Goal: Task Accomplishment & Management: Complete application form

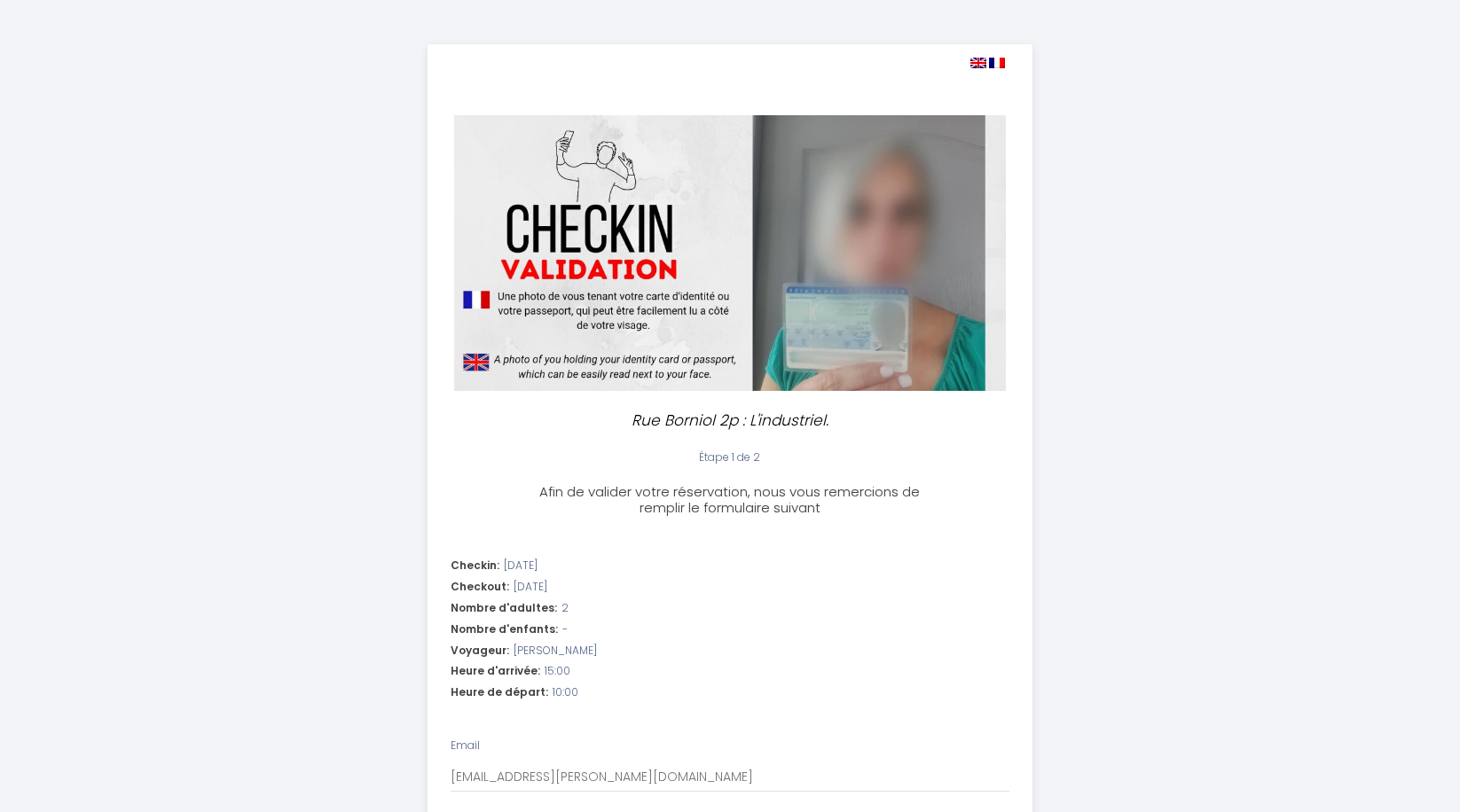
select select "10:00"
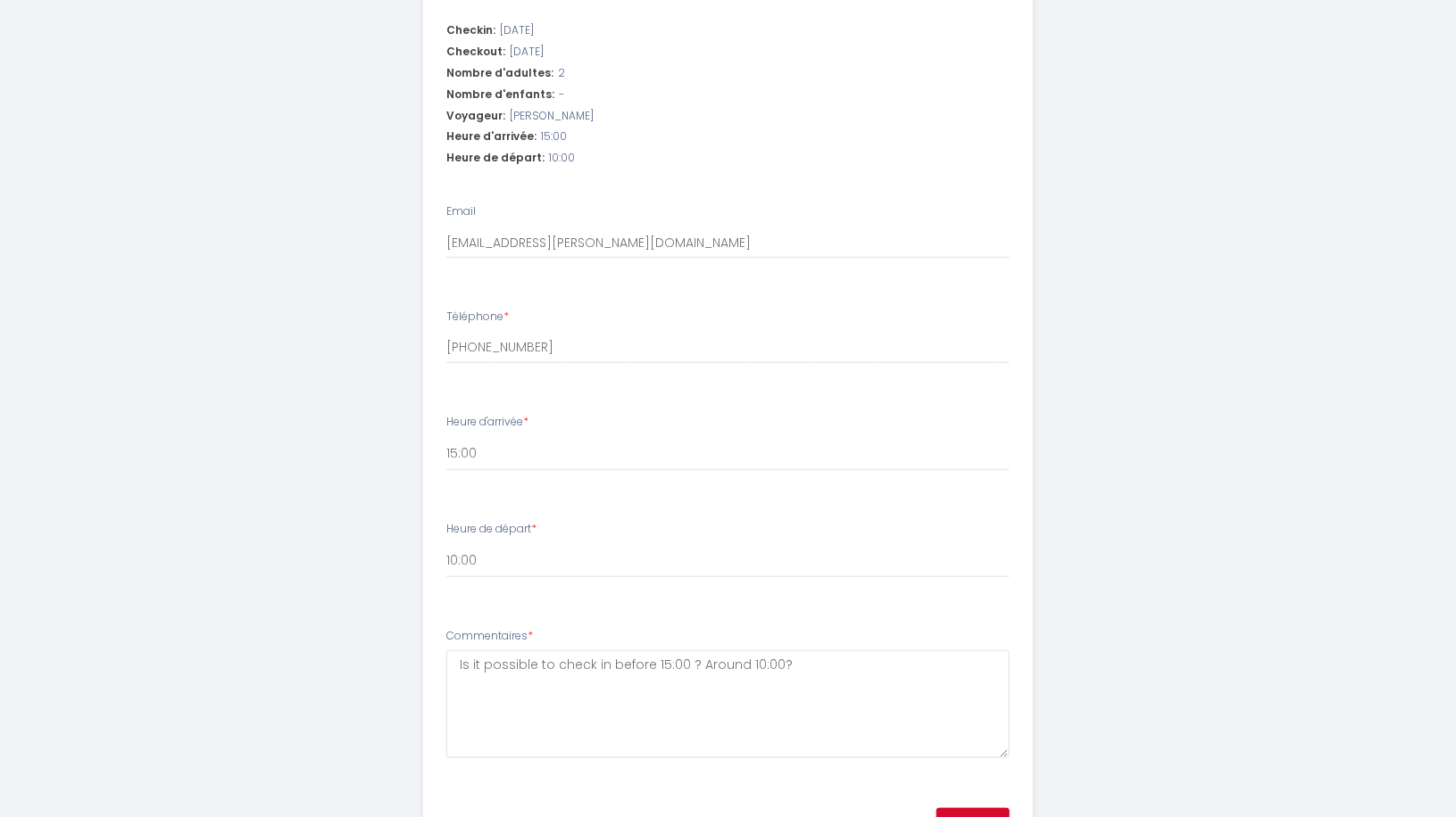
scroll to position [555, 0]
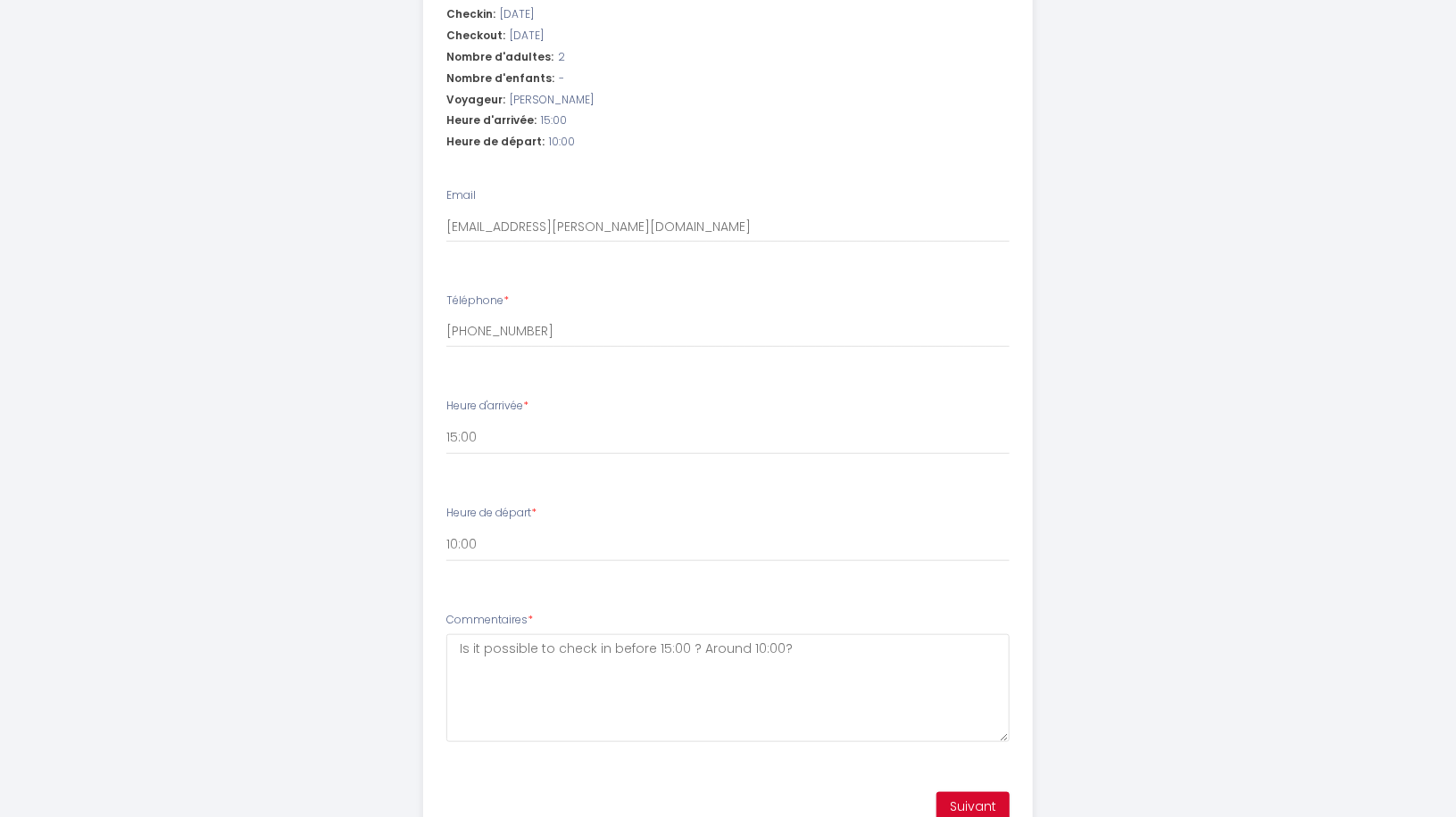
click at [575, 562] on li "Heure de départ * 00:00 00:30 01:00 01:30 02:00 02:30 03:00 03:30 04:00 04:30 0…" at bounding box center [727, 542] width 608 height 96
click at [547, 534] on select "00:00 00:30 01:00 01:30 02:00 02:30 03:00 03:30 04:00 04:30 05:00 05:30 06:00 0…" at bounding box center [727, 545] width 563 height 34
drag, startPoint x: 1009, startPoint y: 399, endPoint x: 1009, endPoint y: 424, distance: 25.0
click at [1009, 424] on div "Heure d'arrivée * 15:00 15:30 16:00 16:30 17:00 17:30 18:00 18:30 19:00 19:30 2…" at bounding box center [727, 426] width 563 height 57
click at [894, 542] on select "00:00 00:30 01:00 01:30 02:00 02:30 03:00 03:30 04:00 04:30 05:00 05:30 06:00 0…" at bounding box center [727, 545] width 563 height 34
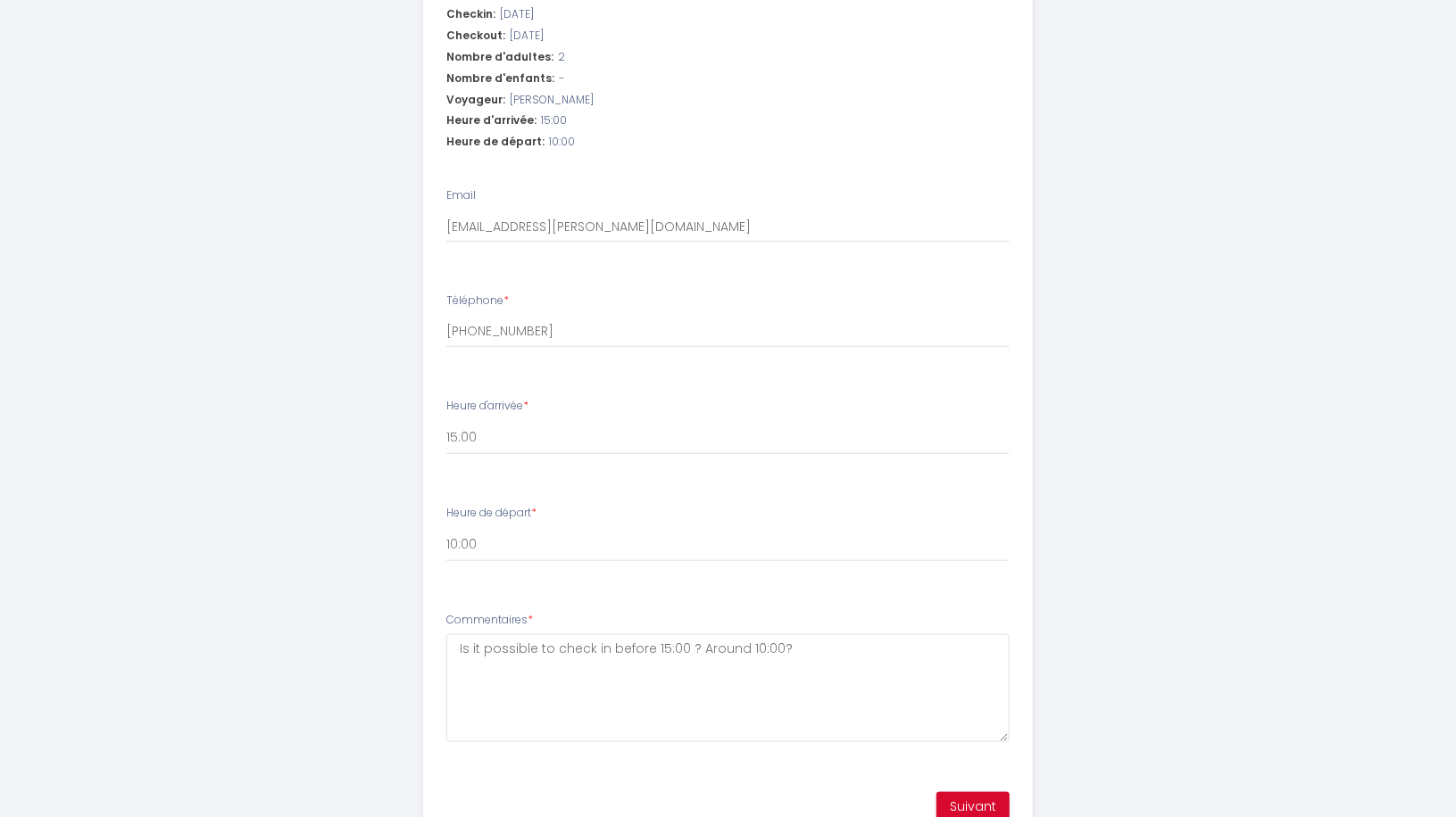
click at [1152, 387] on div "Rue Borniol 2p : L'industriel. Étape 1 de 2 Afin de valider votre réservation, …" at bounding box center [728, 171] width 914 height 1452
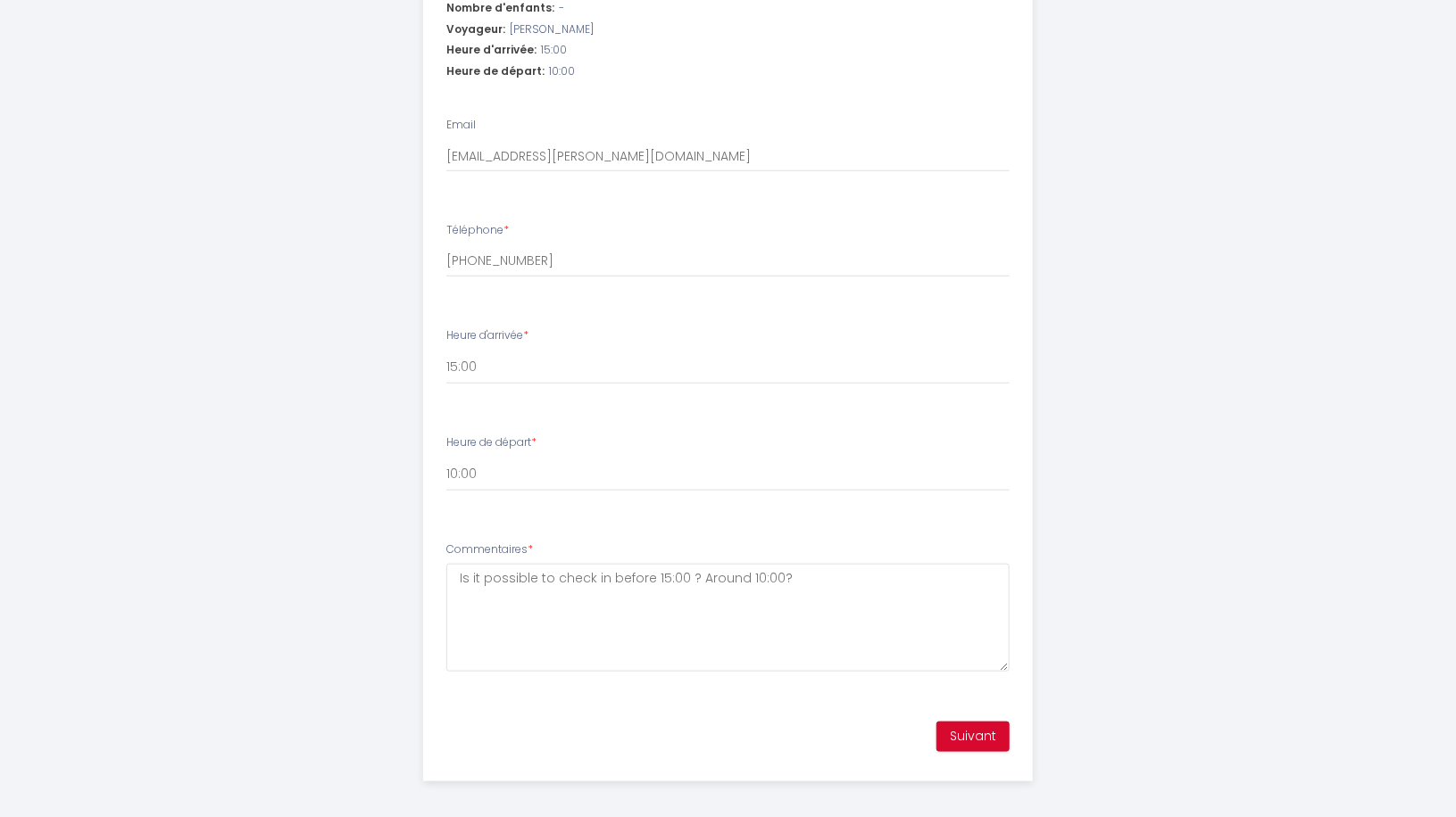
scroll to position [633, 0]
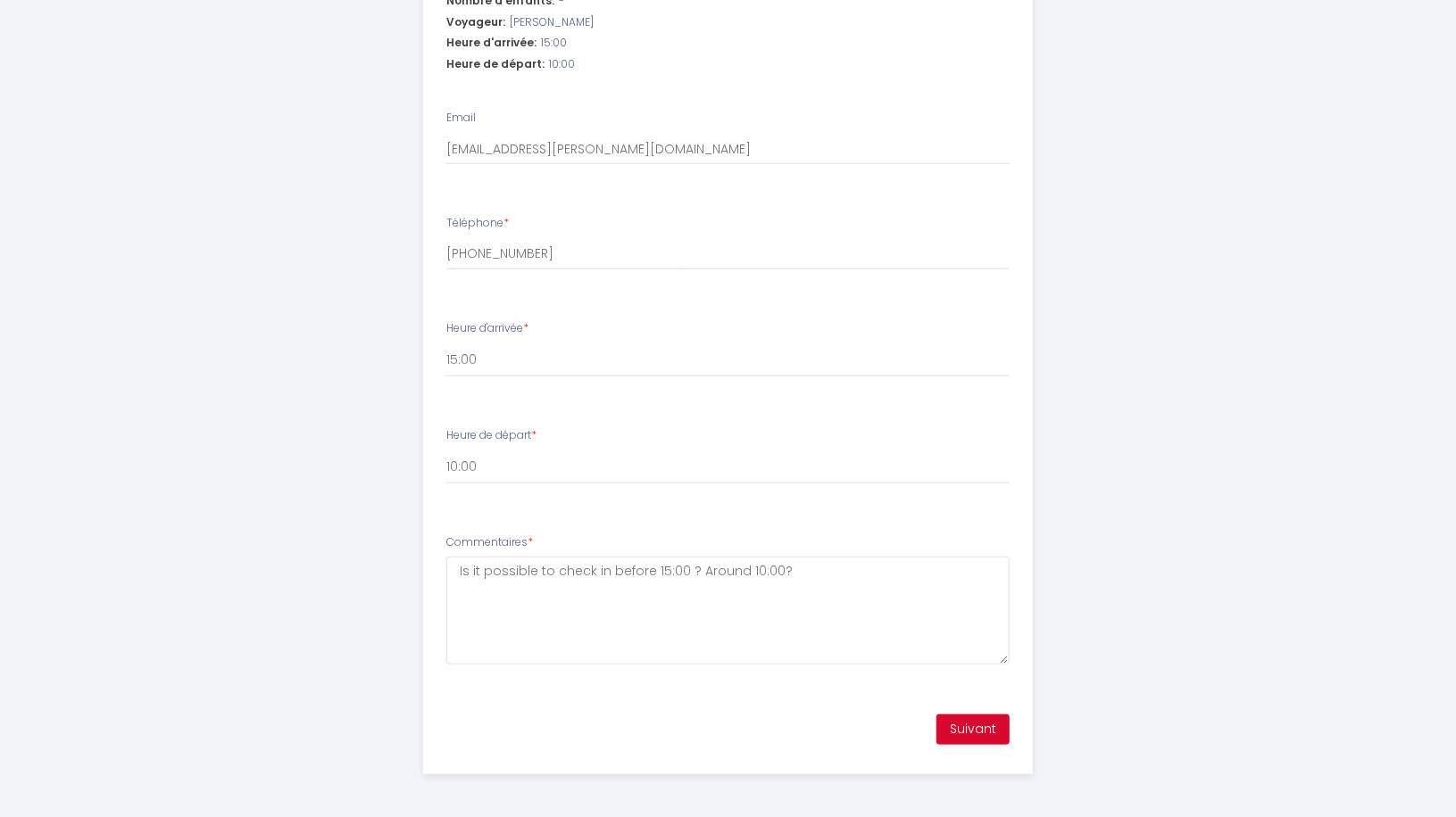
click at [557, 556] on div "Commentaires * Is it possible to check in before 15:00 ? Around 10:00?" at bounding box center [727, 599] width 563 height 131
click at [542, 654] on textarea "Is it possible to check in before 15:00 ? Around 10:00?" at bounding box center [727, 611] width 563 height 108
drag, startPoint x: 814, startPoint y: 574, endPoint x: 440, endPoint y: 584, distance: 374.1
click at [440, 584] on li "Commentaires * Is it possible to check in before 15:00 ? Around 10:00?" at bounding box center [727, 609] width 608 height 171
type textarea "a"
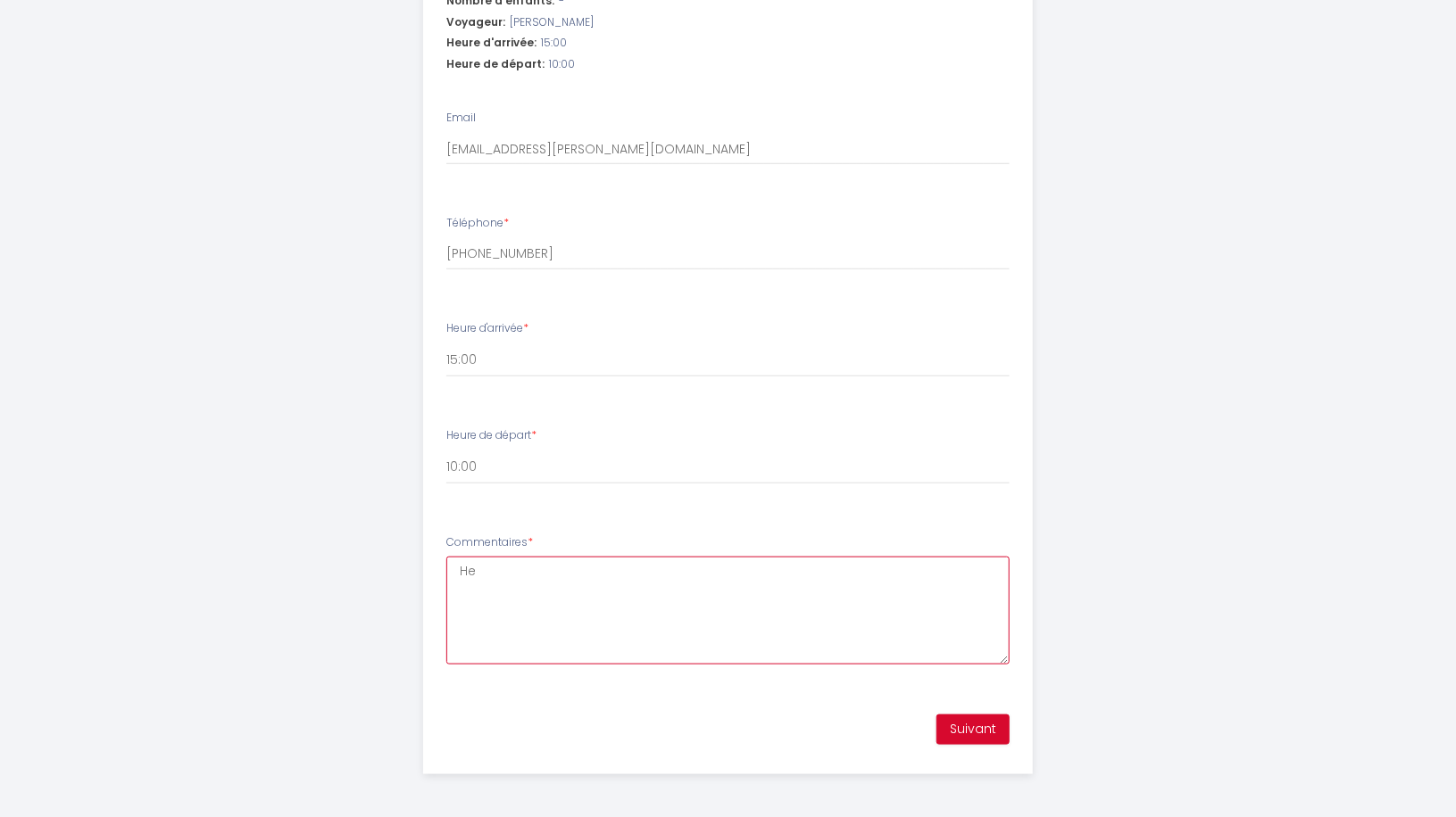
type textarea "H"
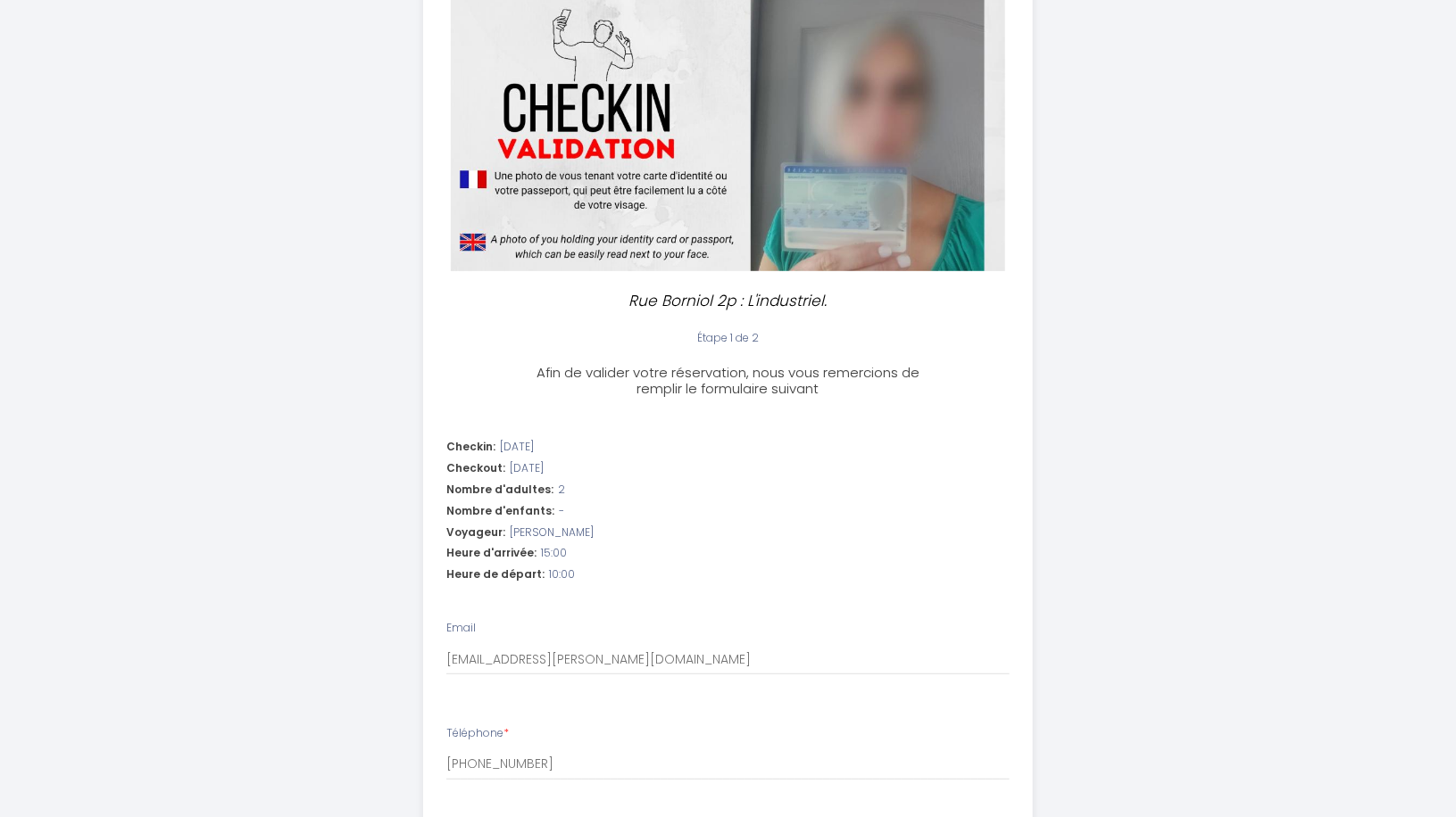
scroll to position [16, 0]
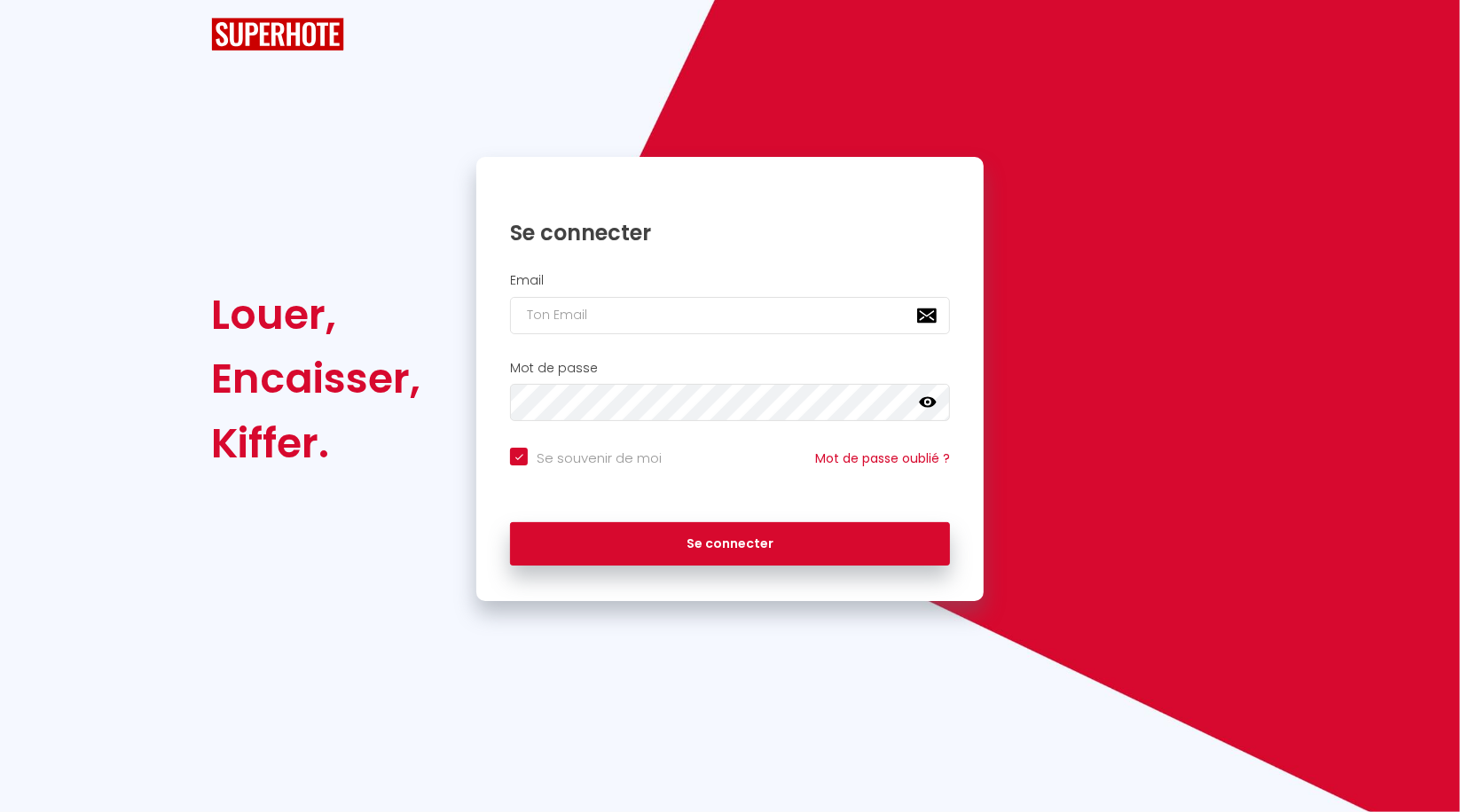
checkbox input "true"
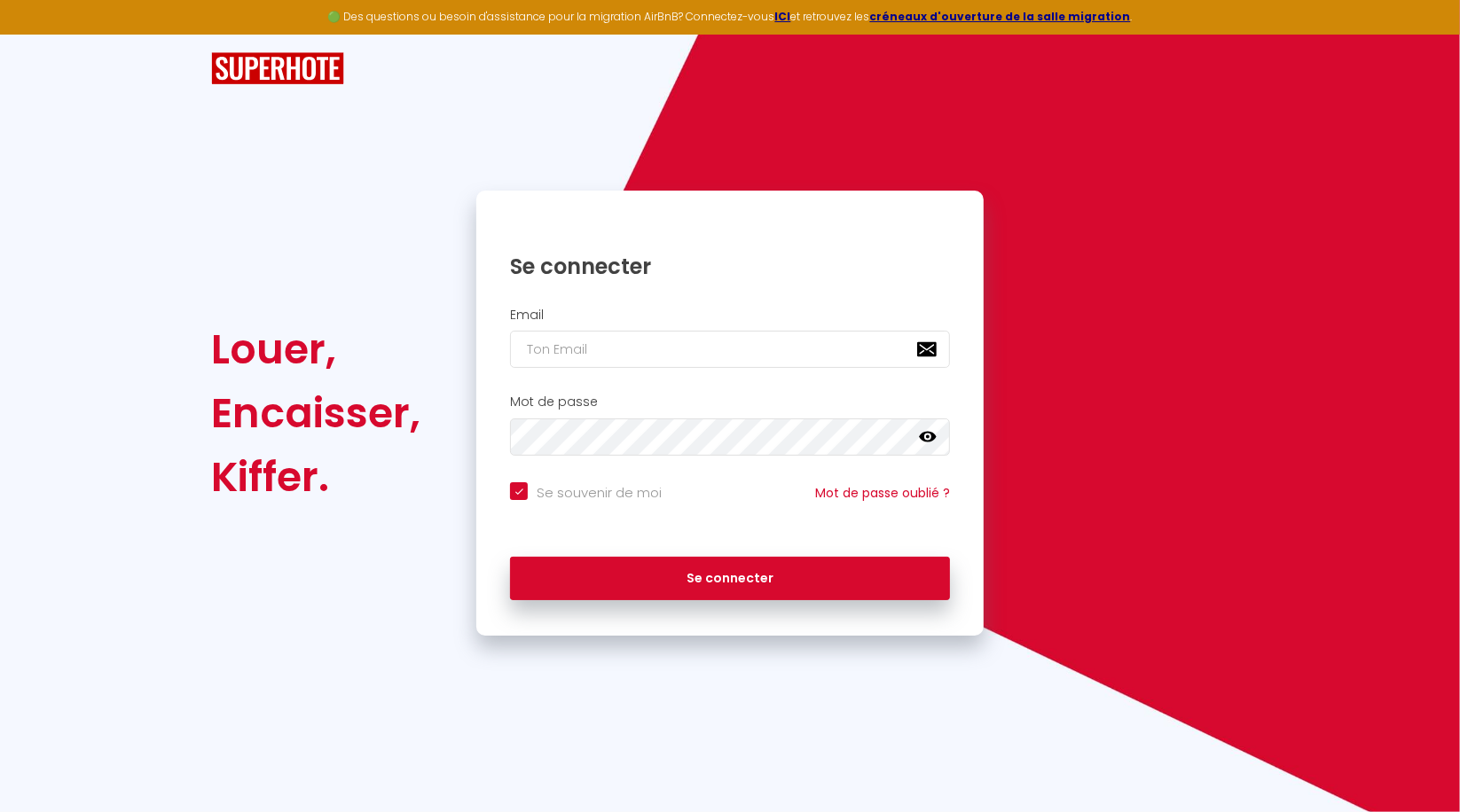
click at [1061, 118] on div "Louer, Encaisser, Kiffer. Se connecter Email Mot de passe false Se souvenir de …" at bounding box center [730, 335] width 1038 height 601
drag, startPoint x: 1421, startPoint y: 1, endPoint x: 1160, endPoint y: 432, distance: 503.9
click at [1126, 354] on div "Louer, Encaisser, Kiffer. Se connecter Email Mot de passe false Se souvenir de …" at bounding box center [730, 413] width 1061 height 445
click at [1396, 161] on div "Louer, Encaisser, Kiffer. Se connecter Email Mot de passe false Se souvenir de …" at bounding box center [730, 335] width 1460 height 601
click at [1443, 543] on div "Louer, Encaisser, Kiffer. Se connecter Email Mot de passe false Se souvenir de …" at bounding box center [730, 335] width 1460 height 601
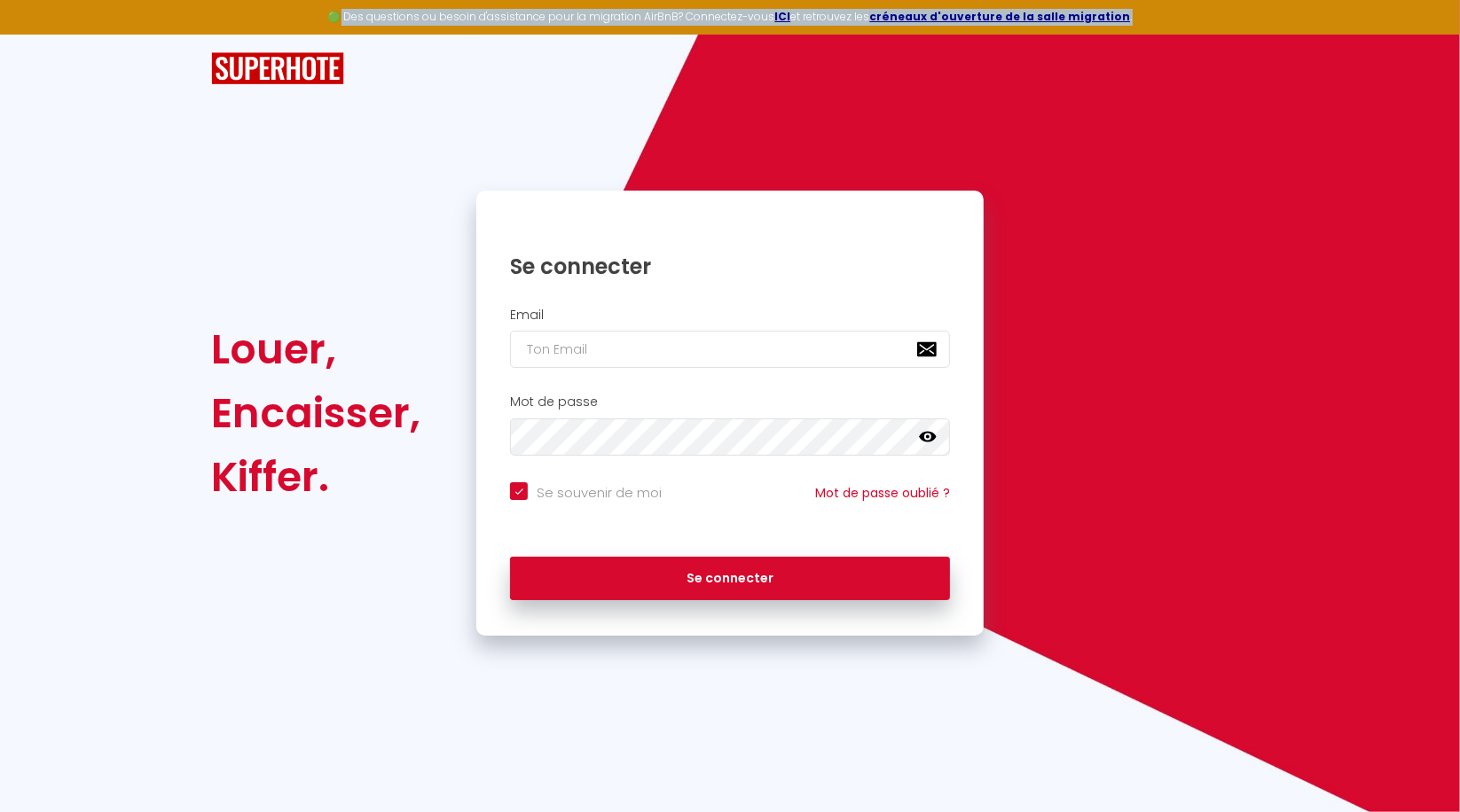
drag, startPoint x: 358, startPoint y: 14, endPoint x: 1147, endPoint y: 16, distance: 789.0
click at [1147, 16] on div "🟢 Des questions ou besoin d'assistance pour la migration AirBnB? Connectez-vous…" at bounding box center [730, 17] width 1460 height 35
copy div "Des questions ou besoin d'assistance pour la migration AirBnB? Connectez-vous I…"
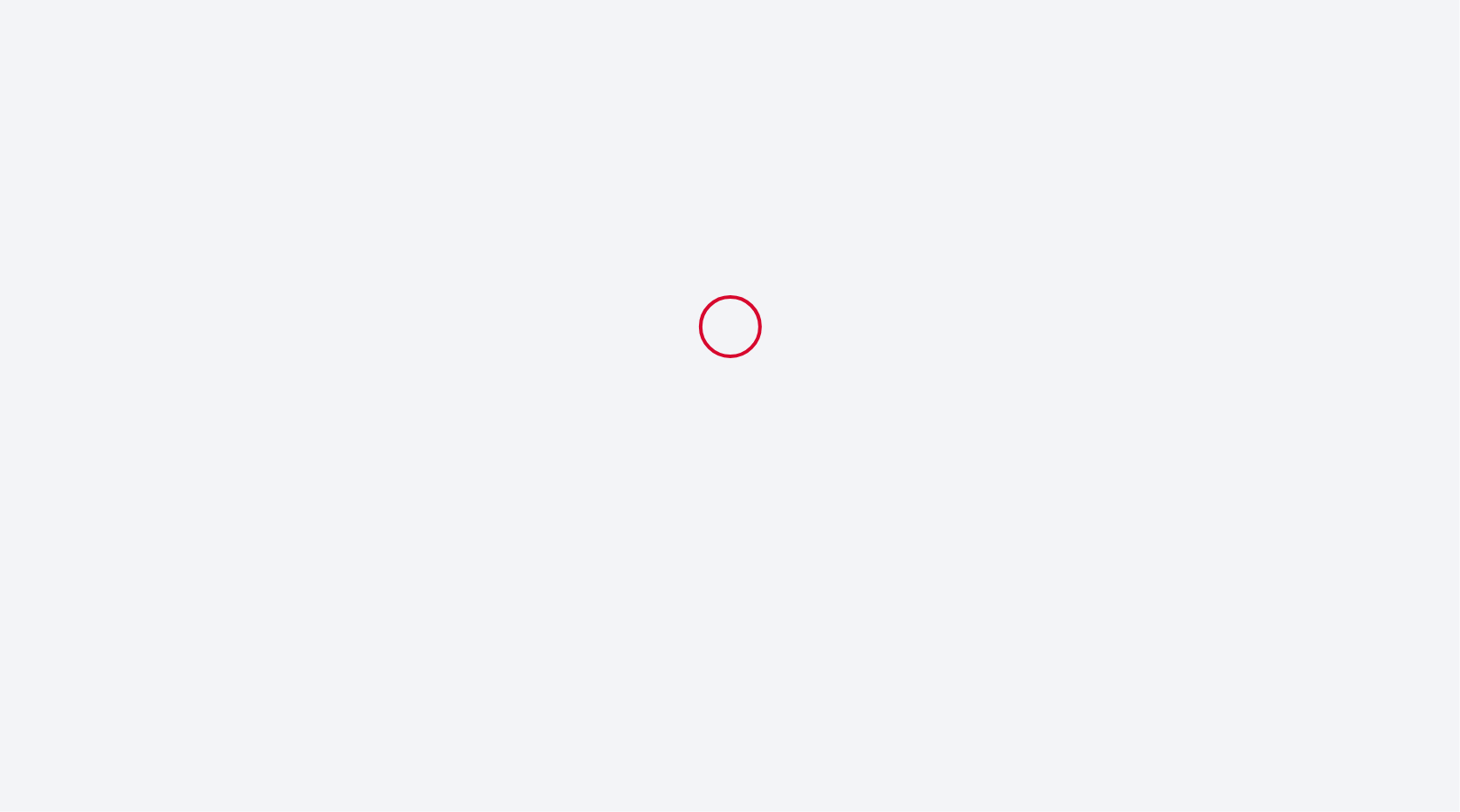
select select "10:00"
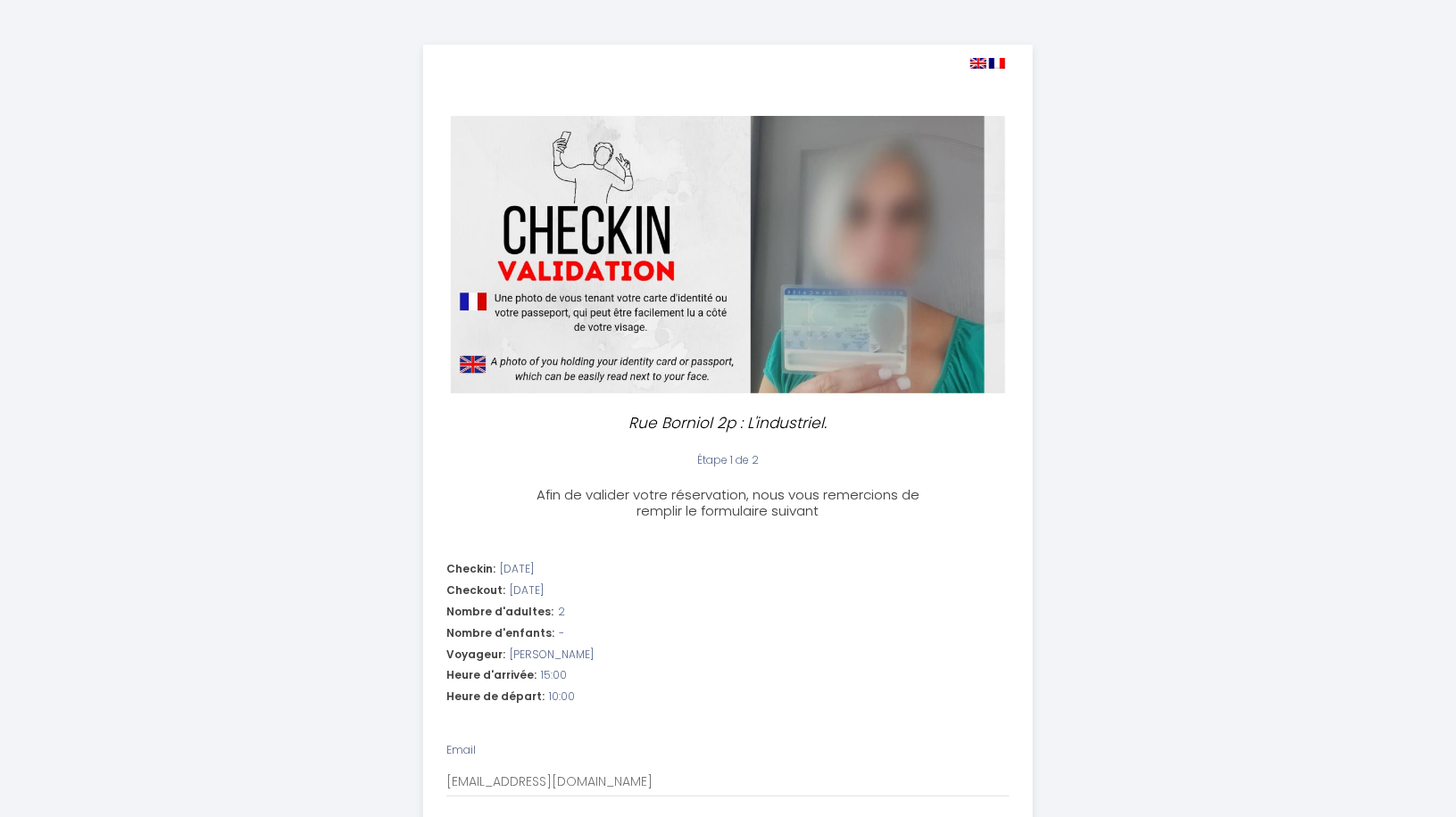
click at [1196, 584] on div "Rue Borniol 2p : L'industriel. Étape 1 de 2 Afin de valider votre réservation, …" at bounding box center [728, 726] width 1456 height 1452
click at [827, 495] on span "Afin de valider votre réservation, nous vous remercions de remplir le formulair…" at bounding box center [727, 503] width 383 height 35
click at [726, 588] on div "Checkout: 2025-09-08" at bounding box center [727, 590] width 563 height 16
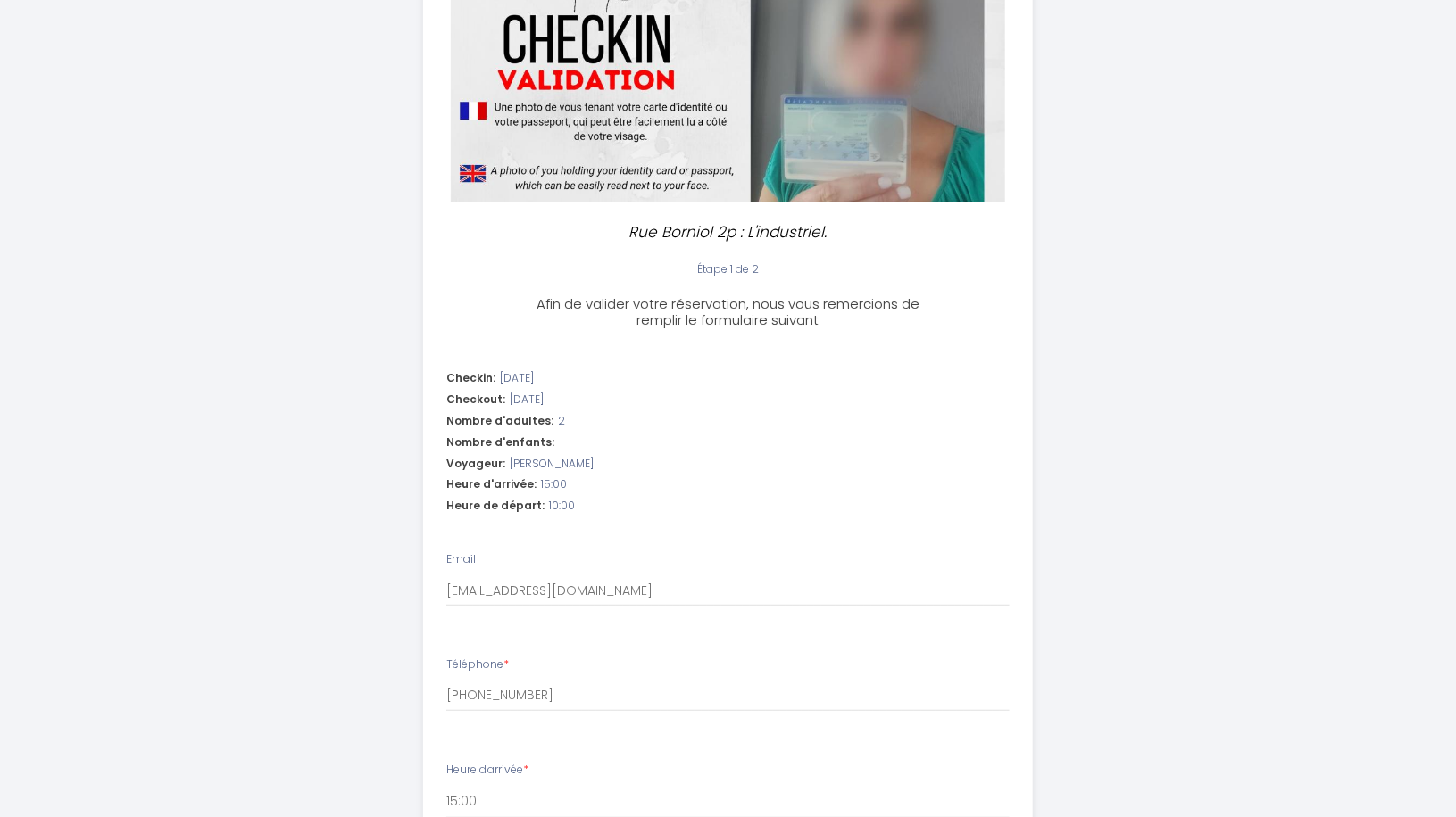
scroll to position [355, 0]
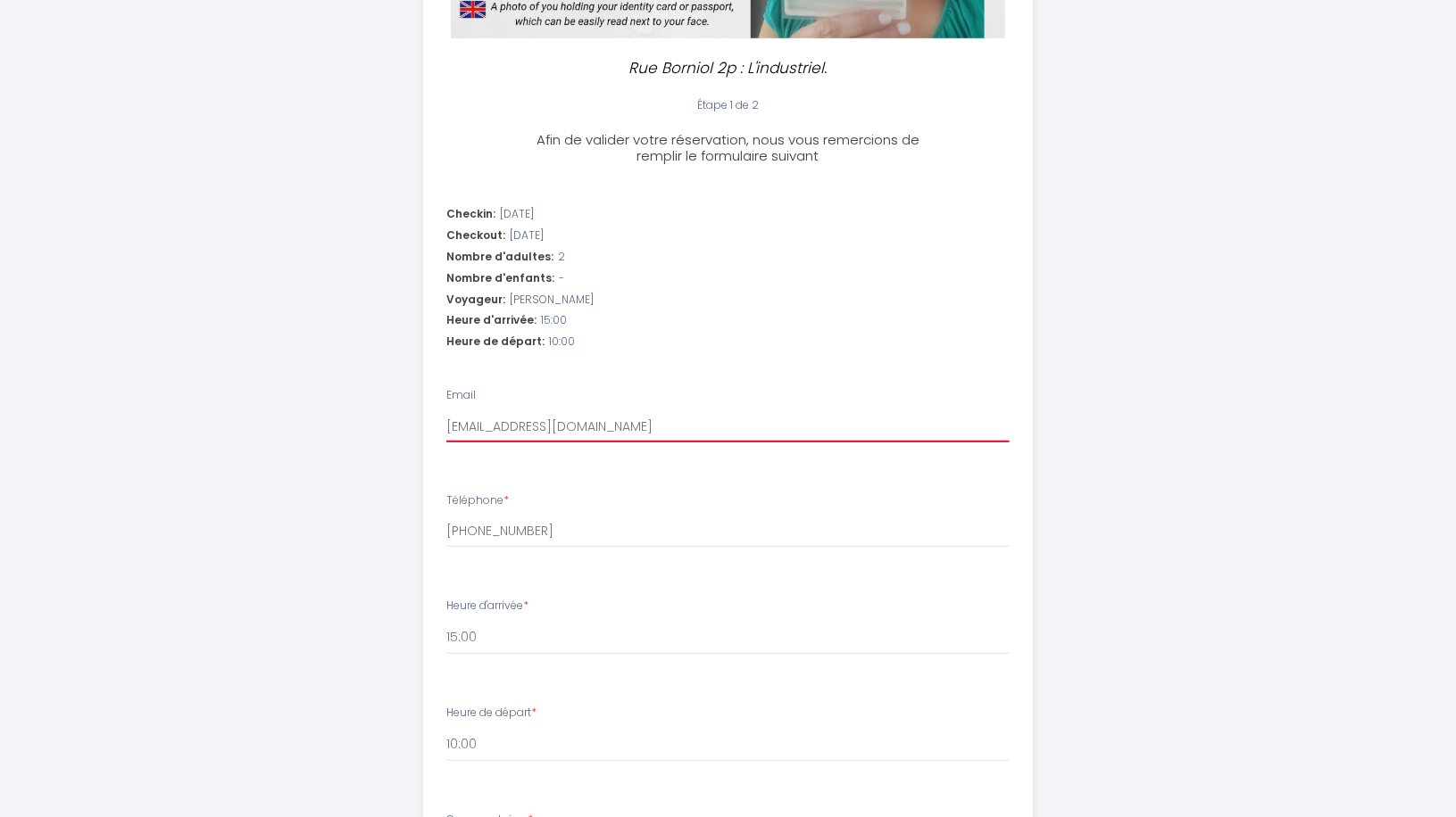
click at [739, 419] on input "[EMAIL_ADDRESS][PERSON_NAME][DOMAIN_NAME]" at bounding box center [727, 426] width 563 height 32
click at [734, 423] on input "[EMAIL_ADDRESS][PERSON_NAME][DOMAIN_NAME]" at bounding box center [727, 426] width 563 height 32
click at [810, 412] on input "ali.hariri@zamoracompany.com" at bounding box center [727, 426] width 563 height 32
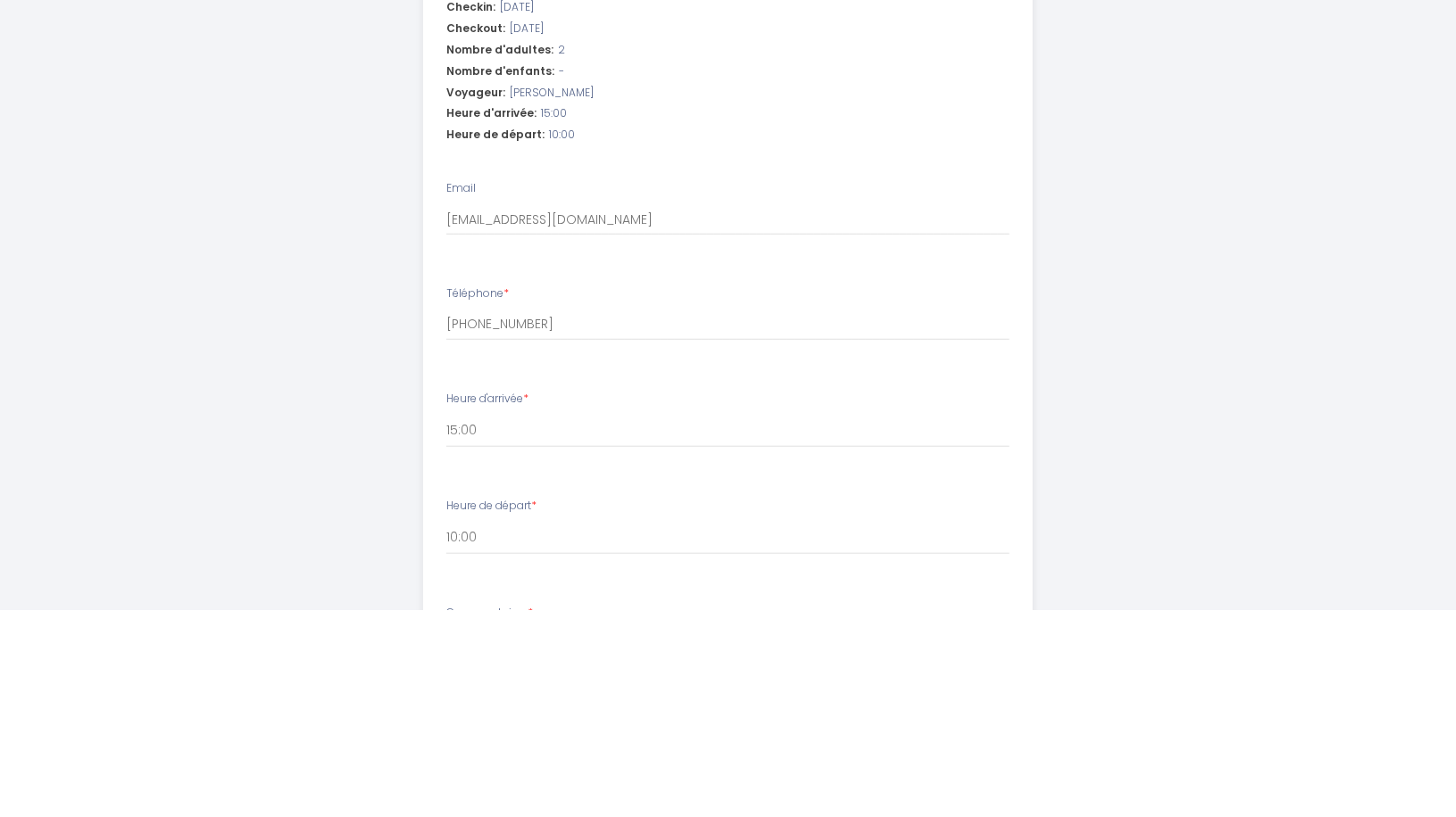
click at [633, 293] on div "Voyageur: Vjekoslav Busic" at bounding box center [727, 299] width 563 height 16
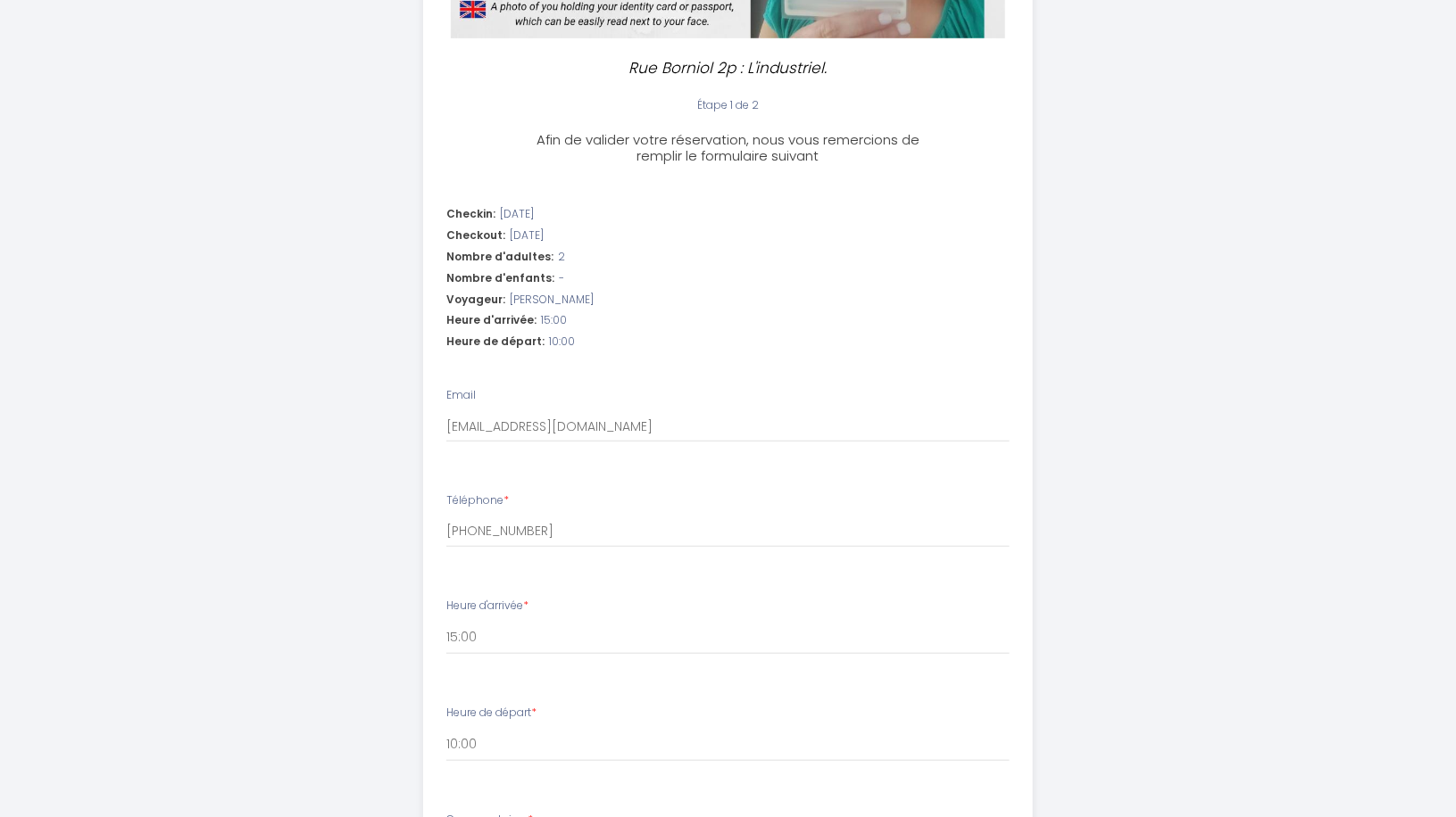
click at [614, 229] on div "Checkout: 2025-09-08" at bounding box center [727, 236] width 563 height 16
click at [586, 237] on div "Checkout: 2025-09-08" at bounding box center [727, 236] width 563 height 16
click at [582, 287] on li "Checkin: 2025-09-05 Checkout: 2025-09-08 Nombre d'adultes: 2 Nombre d'enfants: …" at bounding box center [727, 281] width 608 height 171
click at [581, 329] on div "Heure d'arrivée: 15:00" at bounding box center [727, 320] width 563 height 16
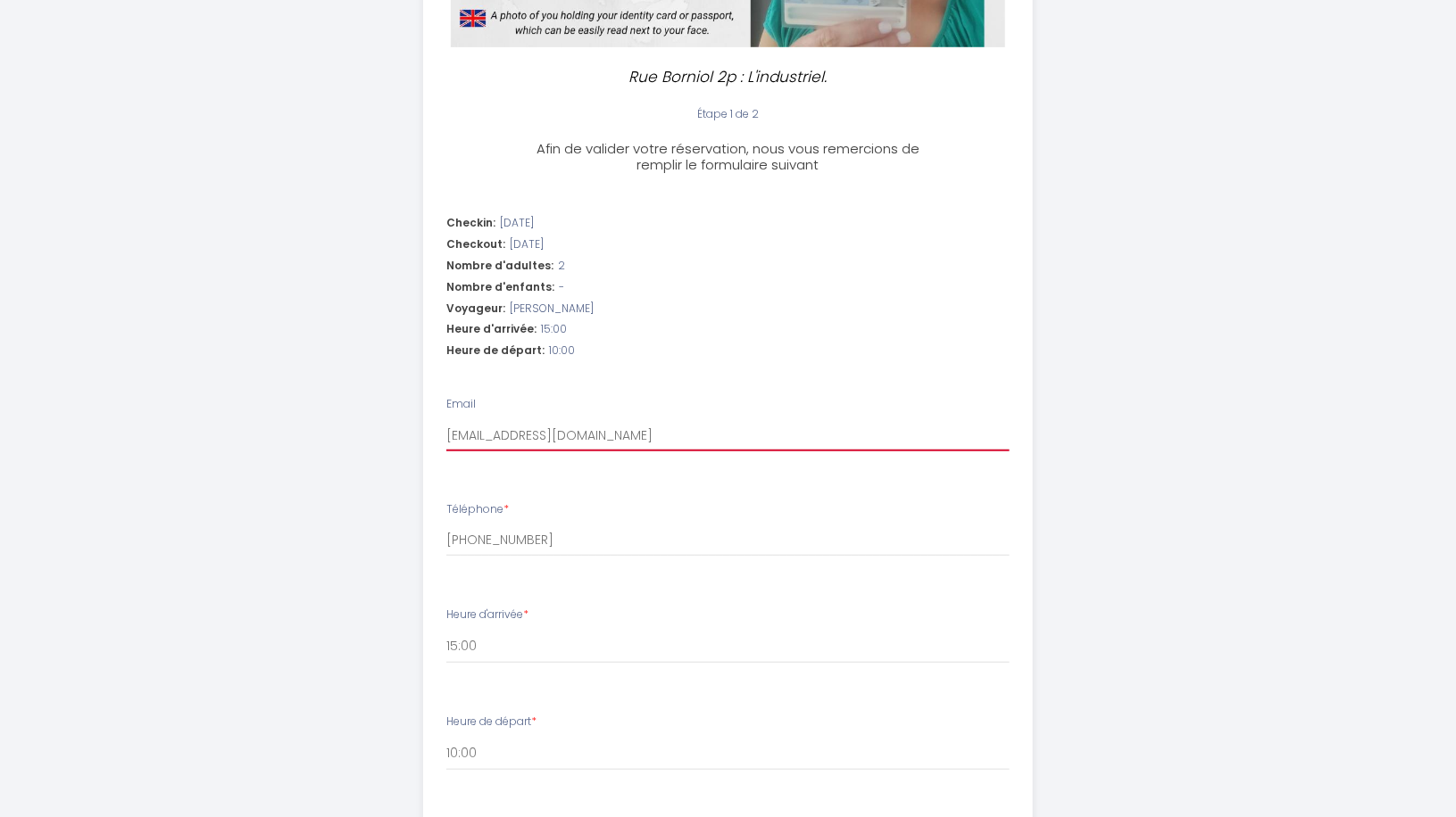
click at [707, 426] on input "ali.hariri@zamoracompany.com" at bounding box center [727, 435] width 563 height 32
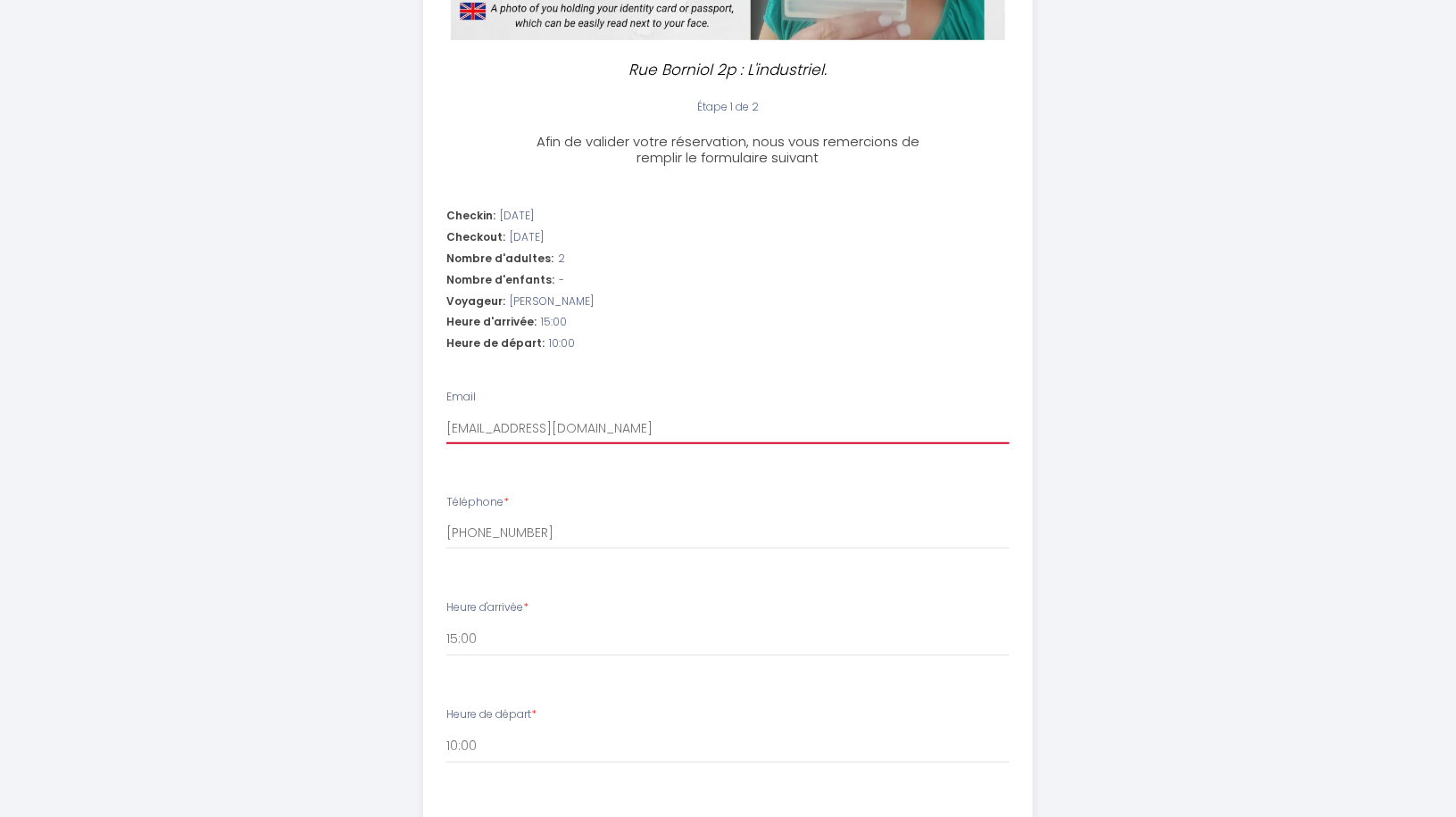
scroll to position [0, 0]
